Goal: Task Accomplishment & Management: Use online tool/utility

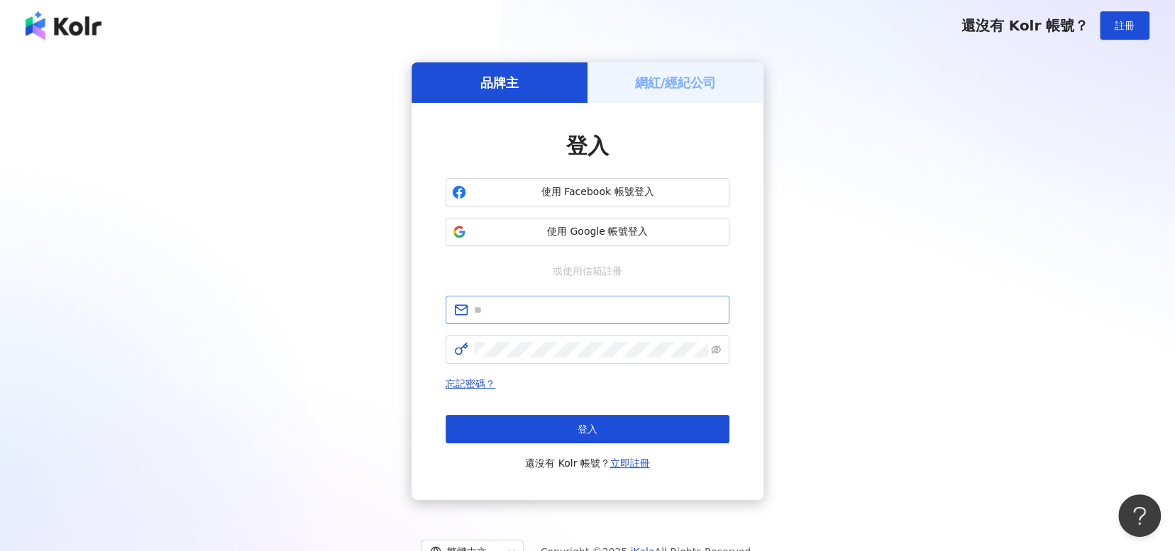
click at [562, 301] on span at bounding box center [588, 310] width 284 height 28
click at [562, 307] on input "text" at bounding box center [597, 310] width 247 height 16
type input "**********"
click button "登入" at bounding box center [588, 429] width 284 height 28
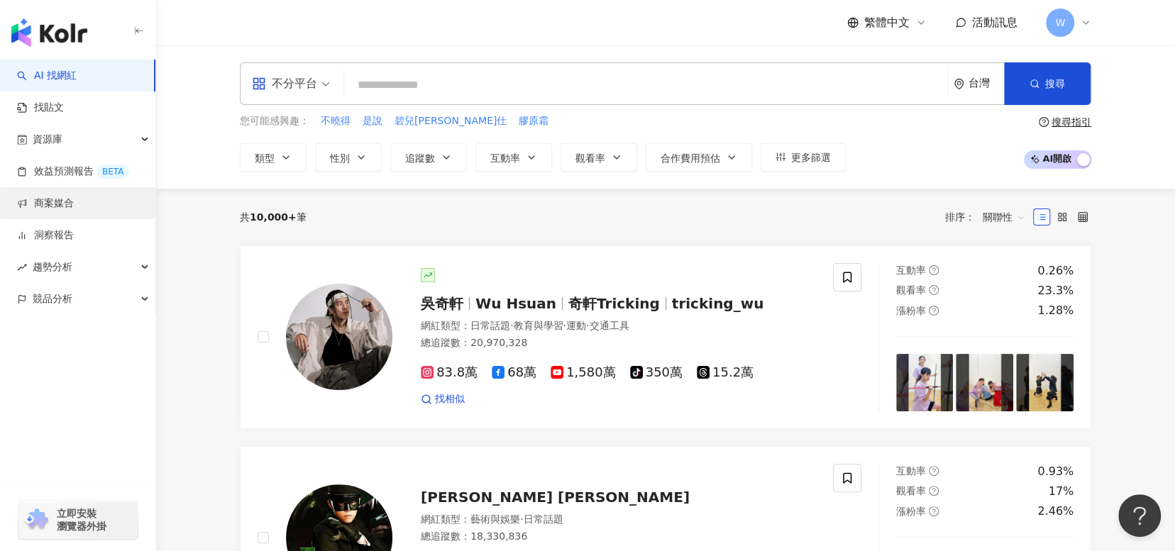
click at [74, 209] on link "商案媒合" at bounding box center [45, 204] width 57 height 14
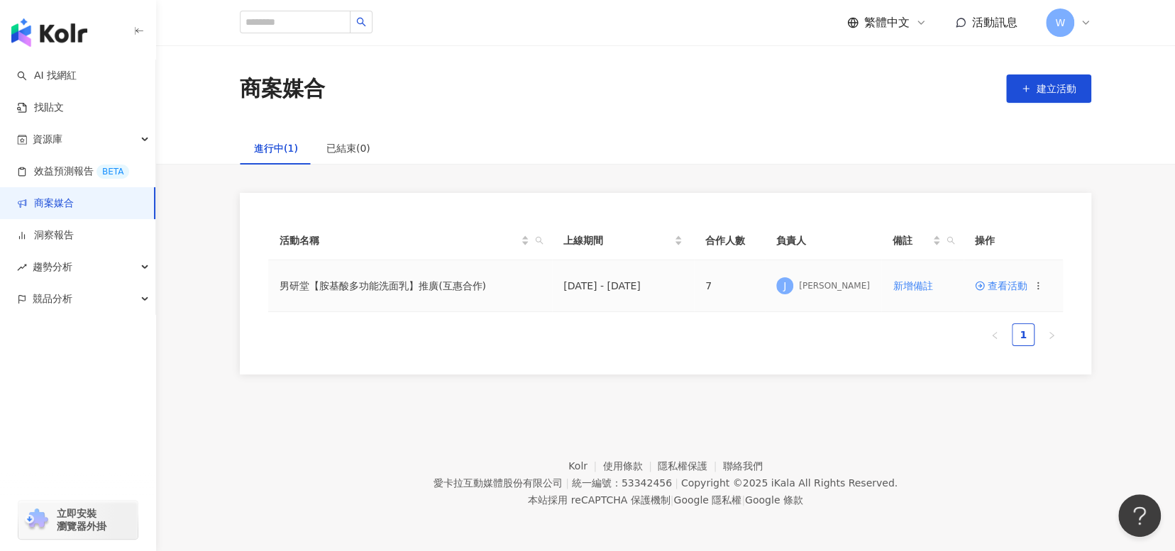
click at [1015, 282] on span "查看活動" at bounding box center [1001, 286] width 53 height 10
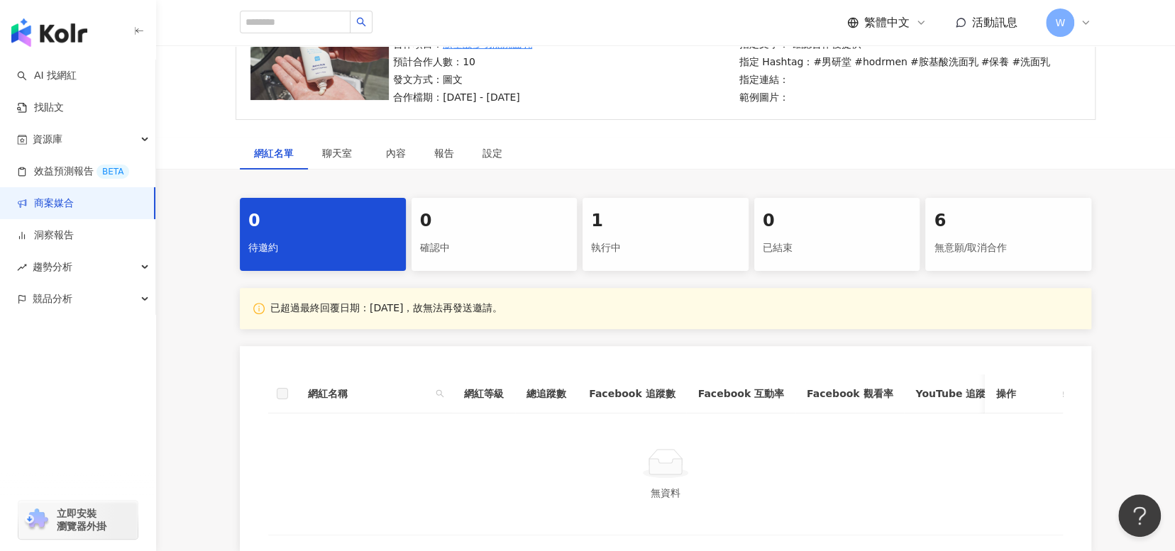
scroll to position [213, 0]
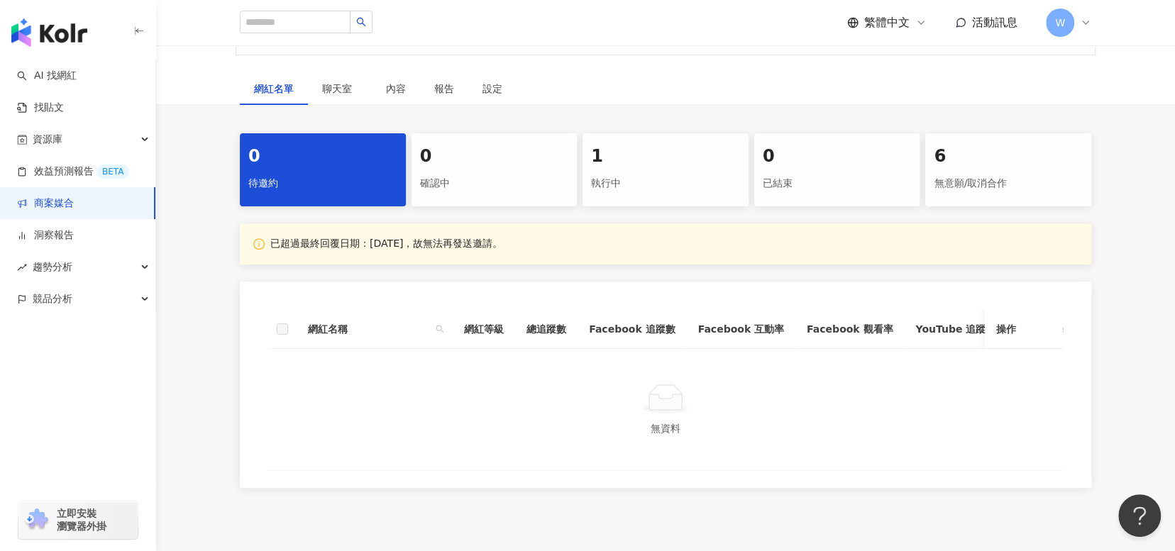
click at [702, 172] on div "執行中" at bounding box center [665, 184] width 149 height 24
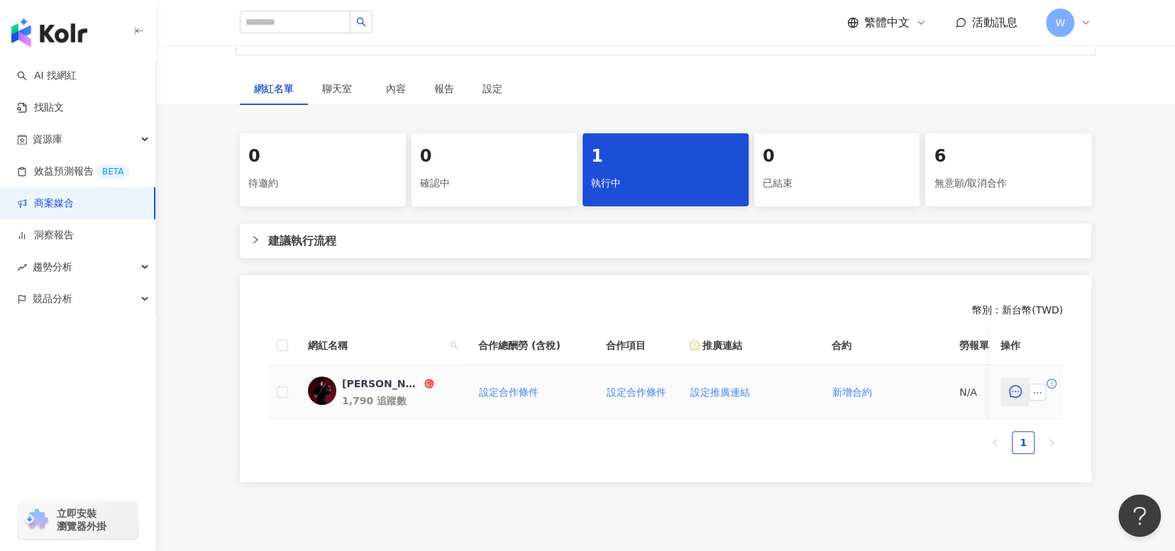
click at [1009, 400] on button "button" at bounding box center [1015, 392] width 28 height 28
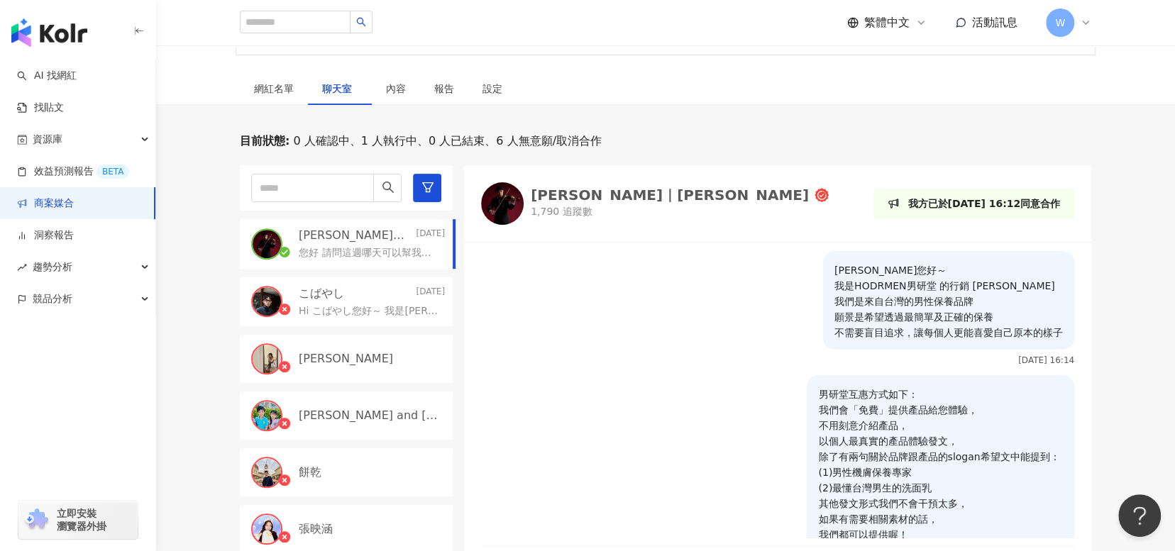
scroll to position [1412, 0]
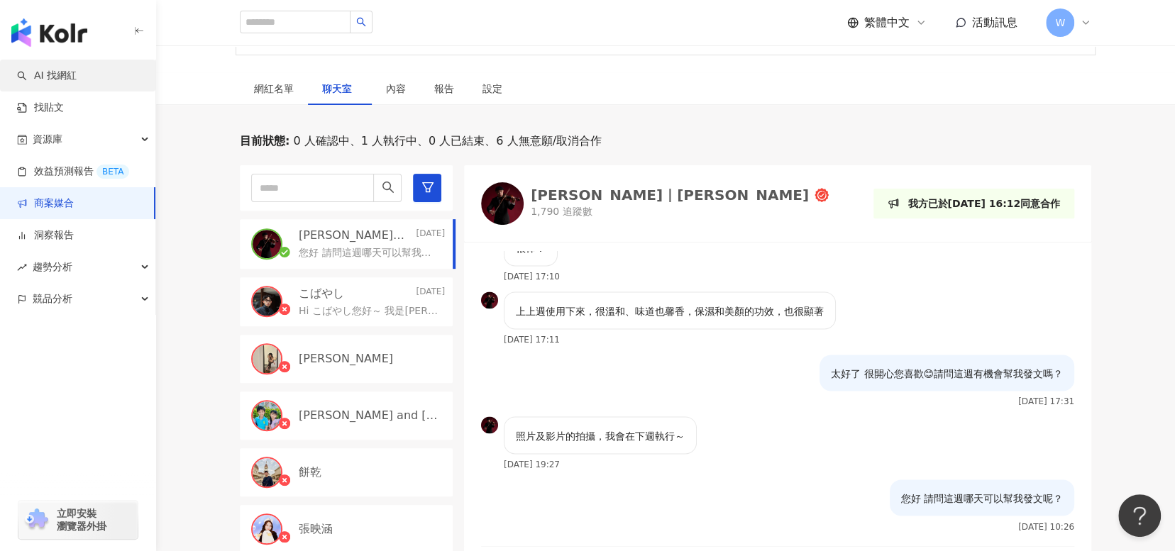
click at [77, 83] on link "AI 找網紅" at bounding box center [47, 76] width 60 height 14
